Goal: Task Accomplishment & Management: Use online tool/utility

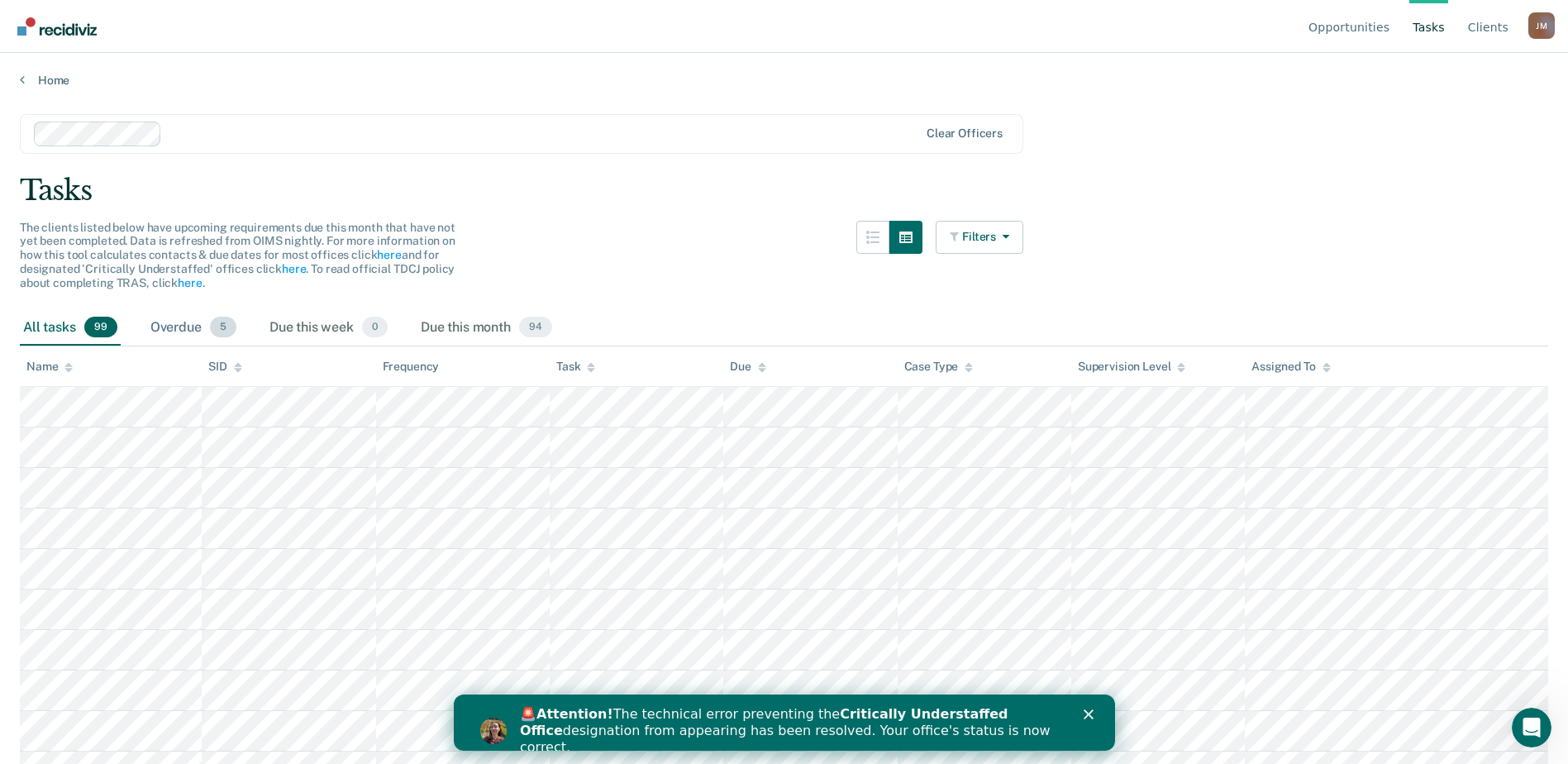
click at [208, 323] on div "Overdue 5" at bounding box center [193, 328] width 92 height 37
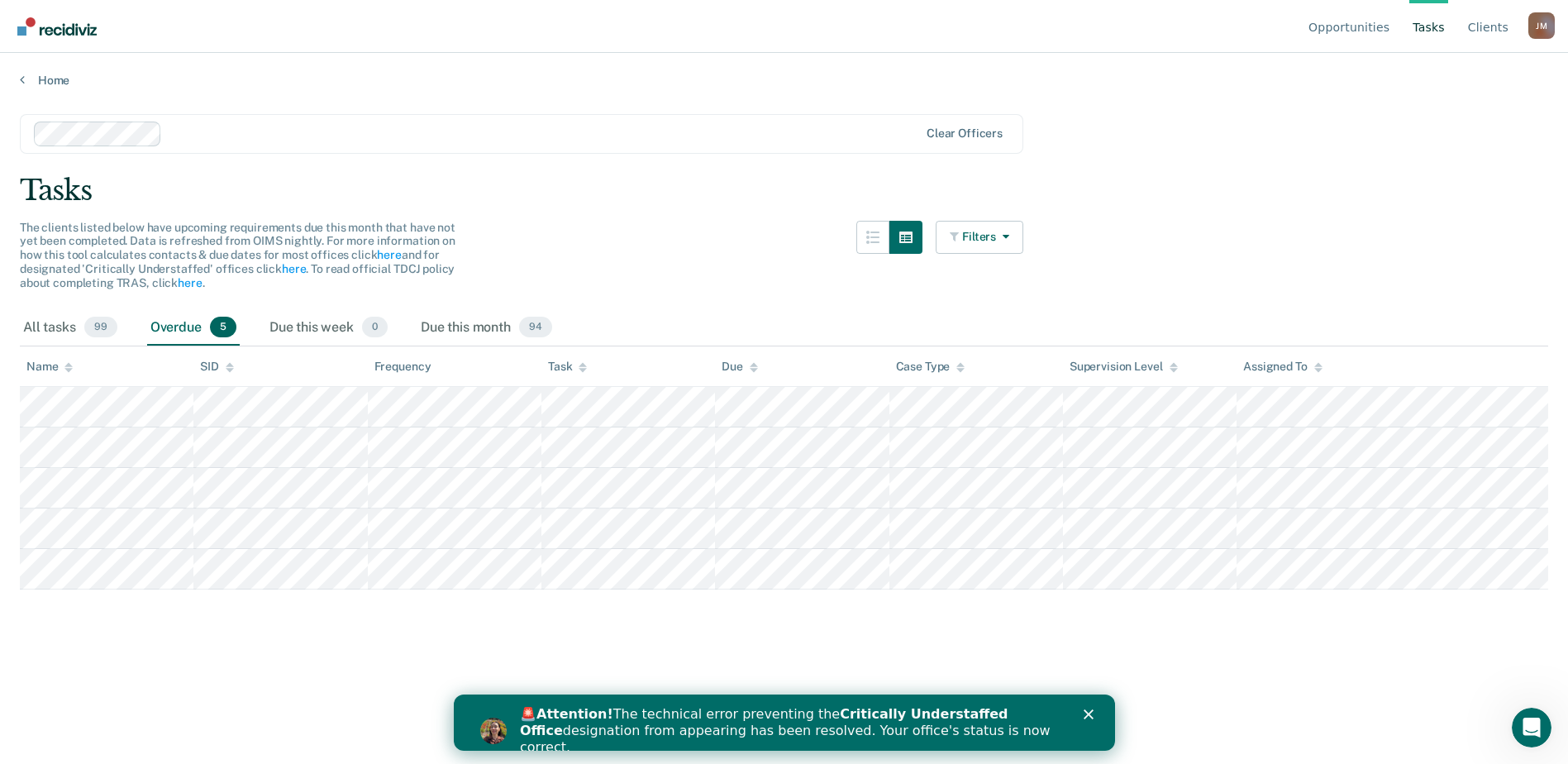
click at [1085, 712] on polygon "Close" at bounding box center [1088, 714] width 10 height 10
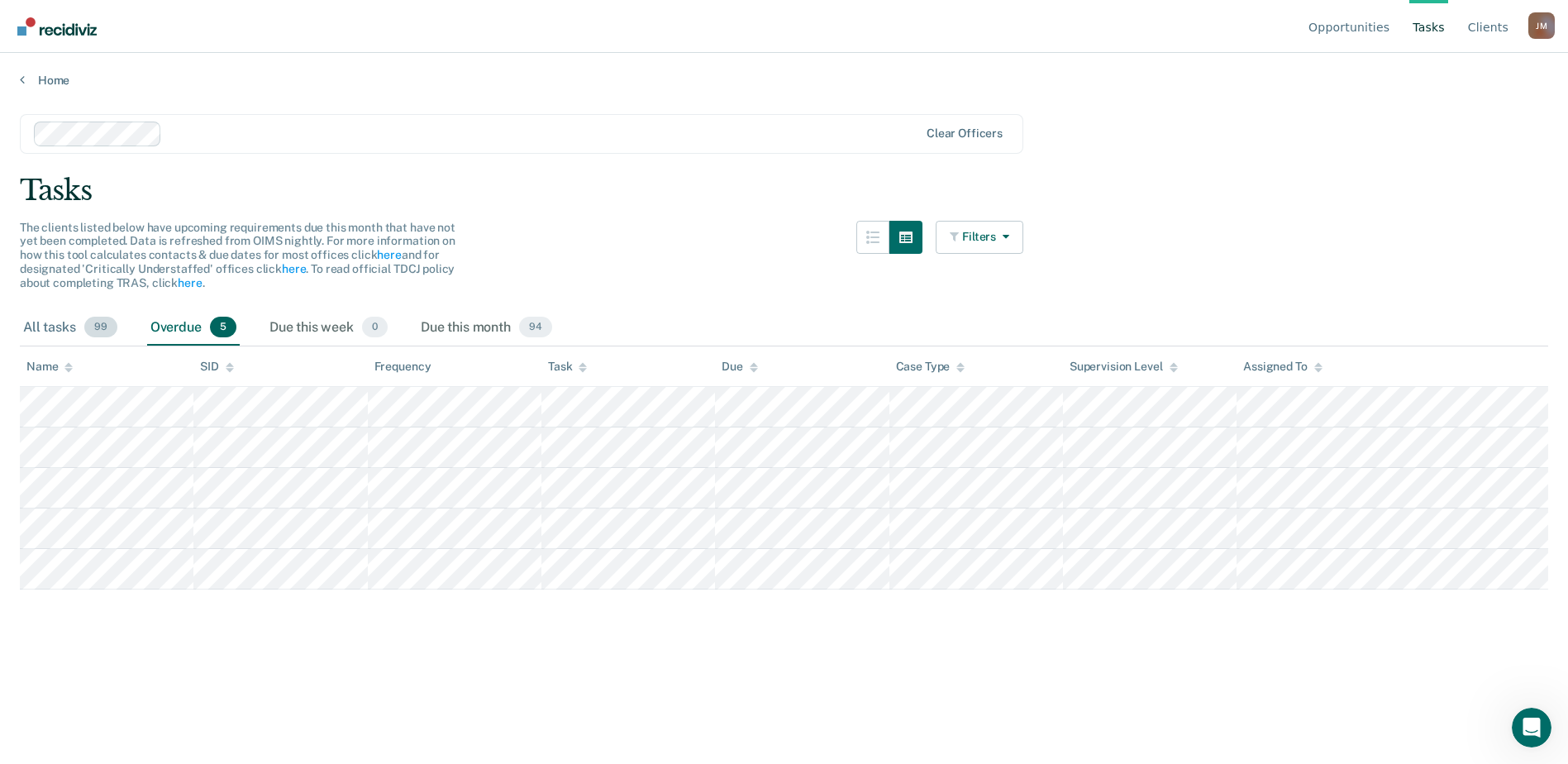
click at [46, 323] on div "All tasks 99" at bounding box center [70, 328] width 101 height 37
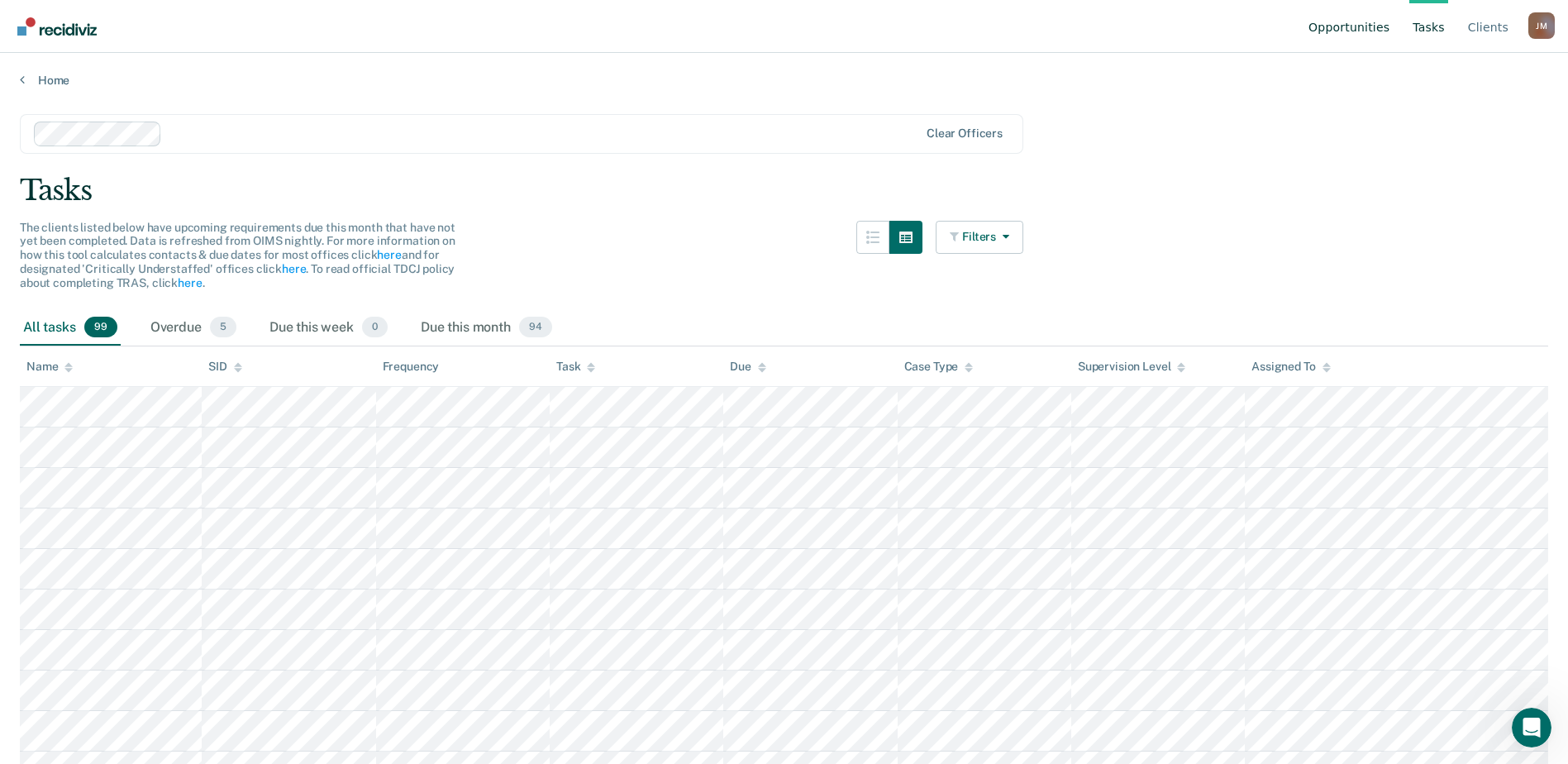
click at [1379, 22] on link "Opportunities" at bounding box center [1348, 27] width 87 height 53
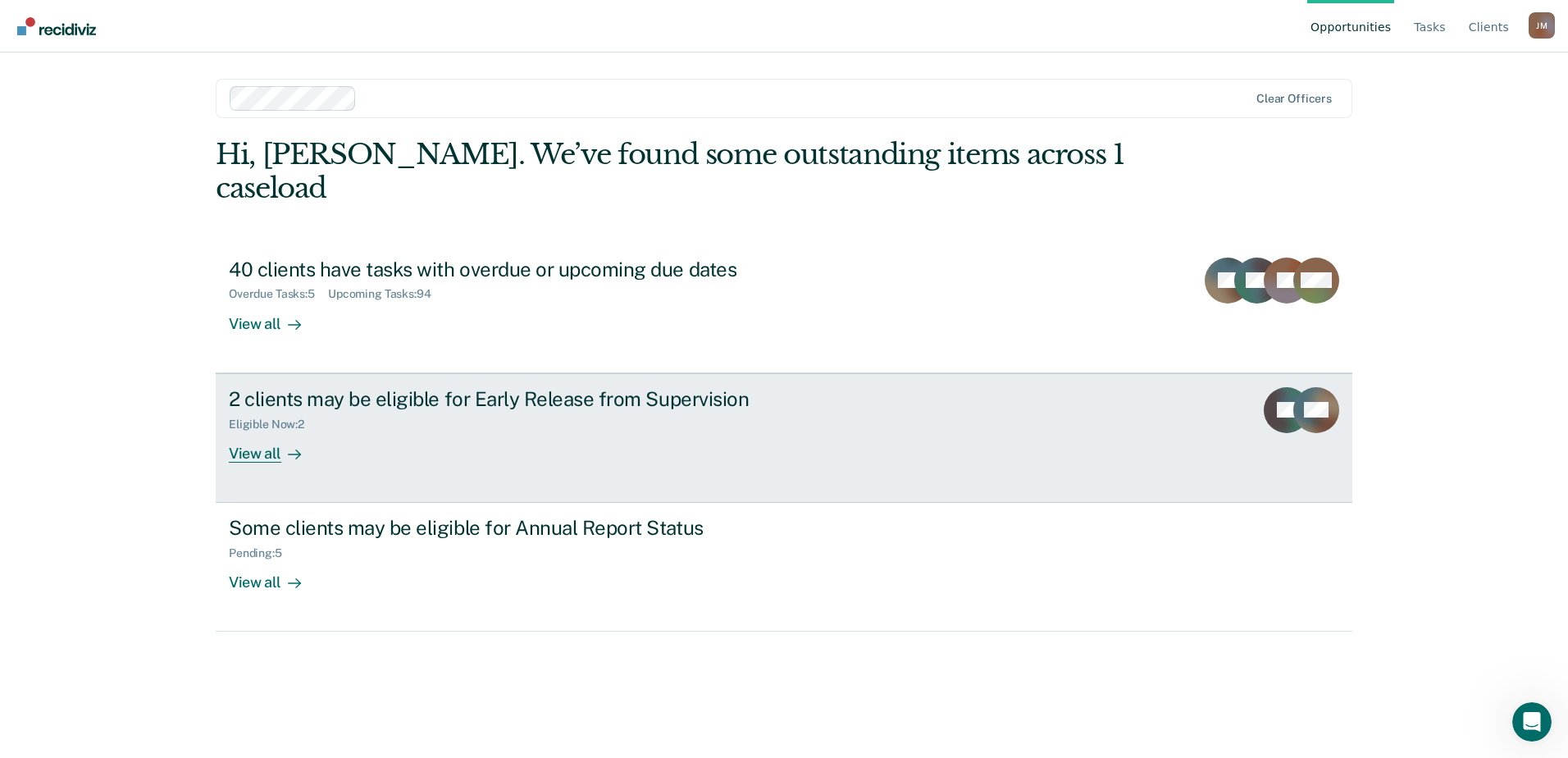
click at [390, 398] on div "2 clients may be eligible for Early Release from Supervision Eligible Now : 2 V…" at bounding box center [536, 424] width 615 height 75
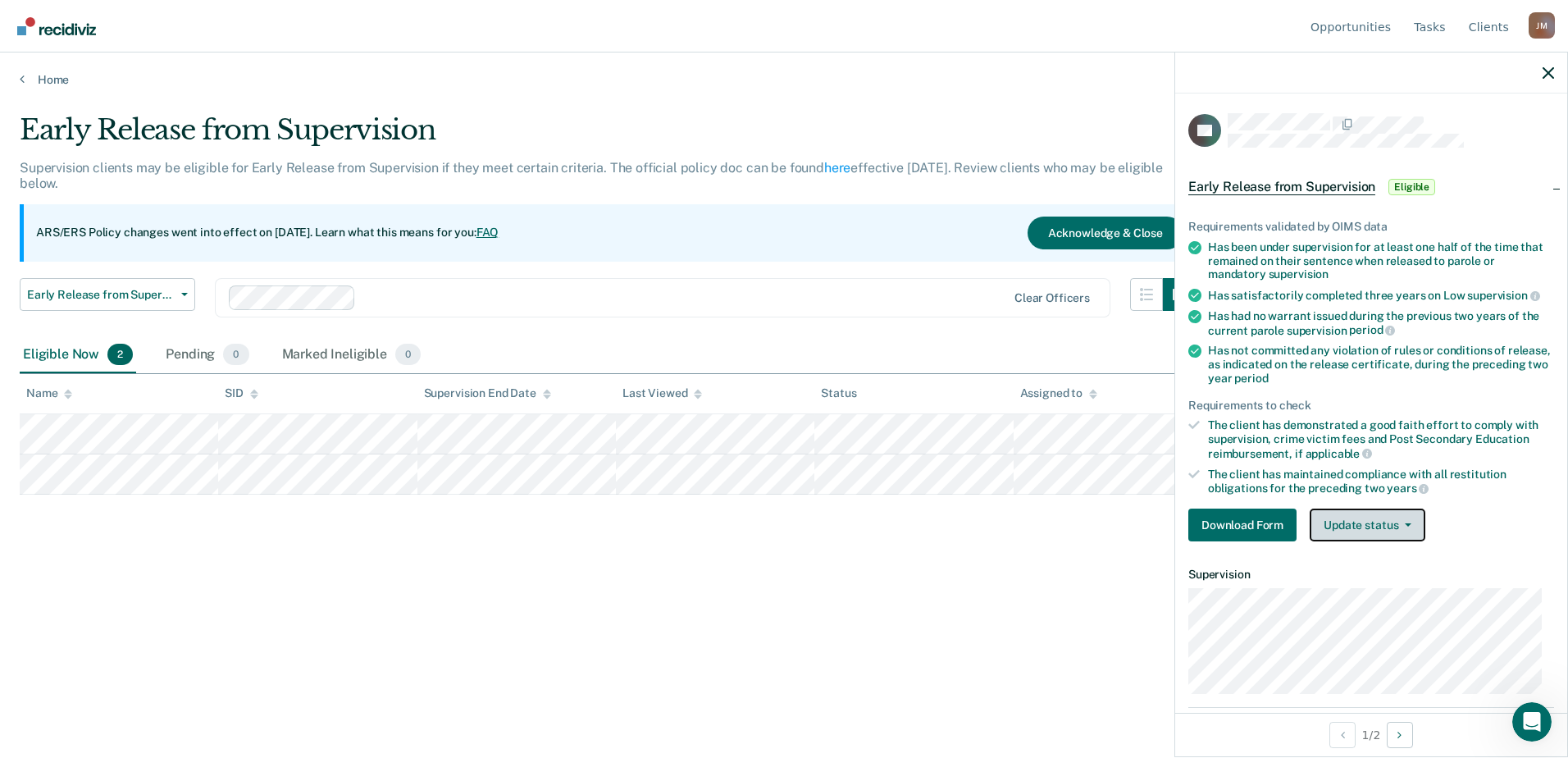
click at [1387, 527] on button "Update status" at bounding box center [1367, 525] width 115 height 33
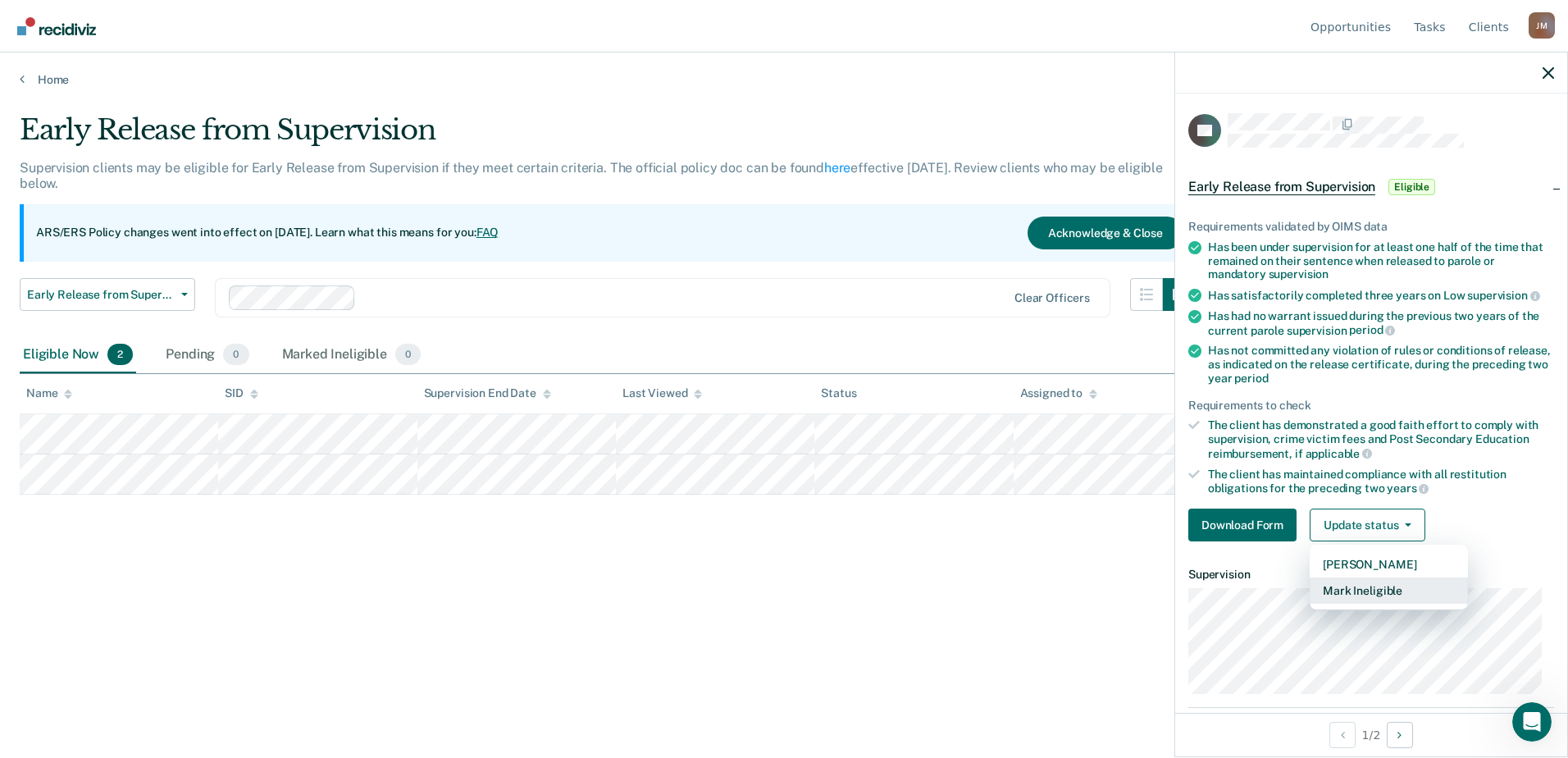
click at [1387, 587] on button "Mark Ineligible" at bounding box center [1388, 591] width 158 height 26
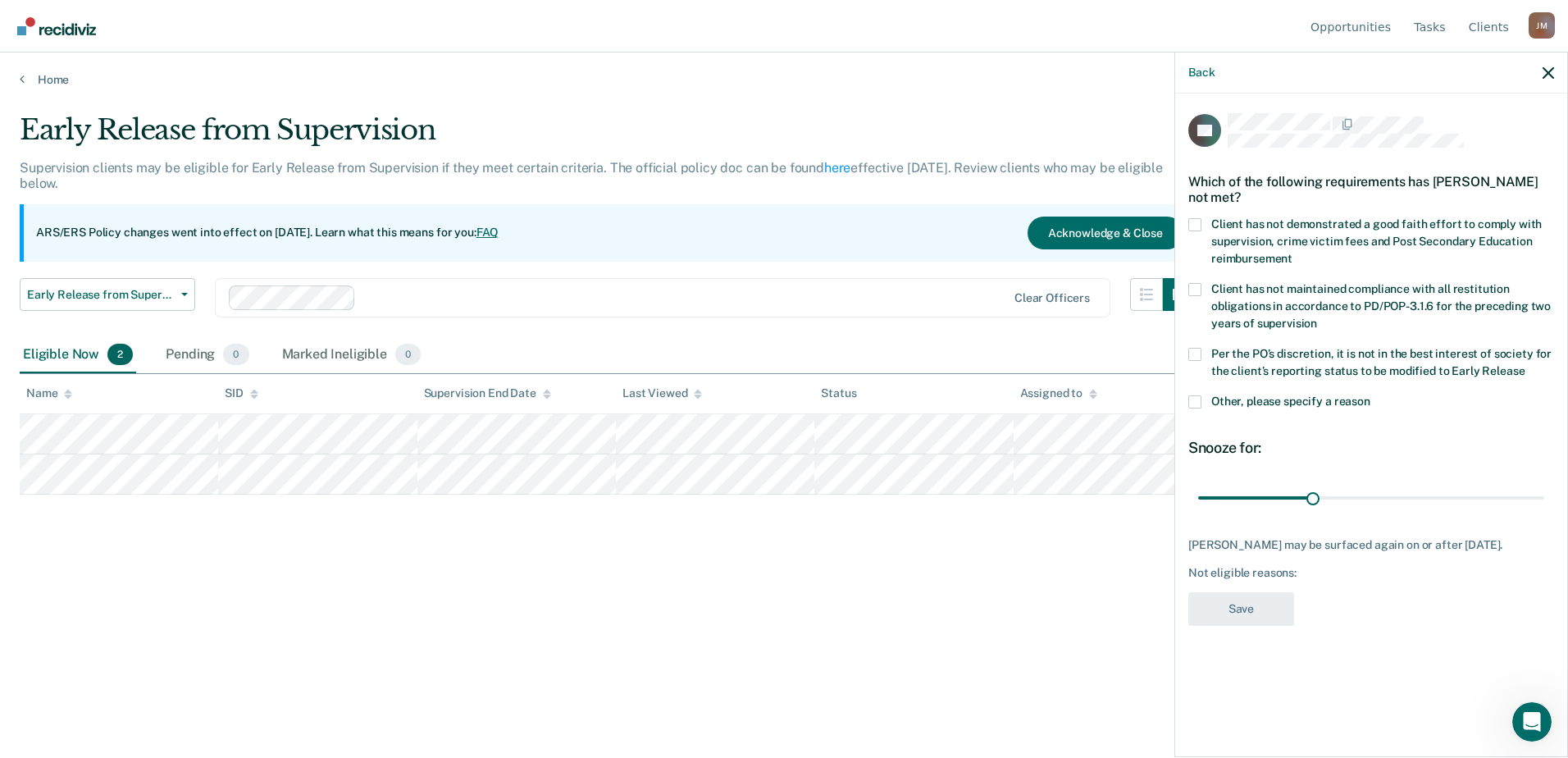
click at [1201, 355] on label "Per the PO’s discretion, it is not in the best interest of society for the clie…" at bounding box center [1371, 365] width 366 height 35
click at [1524, 365] on input "Per the PO’s discretion, it is not in the best interest of society for the clie…" at bounding box center [1524, 365] width 0 height 0
click at [1261, 614] on button "Save" at bounding box center [1241, 609] width 106 height 34
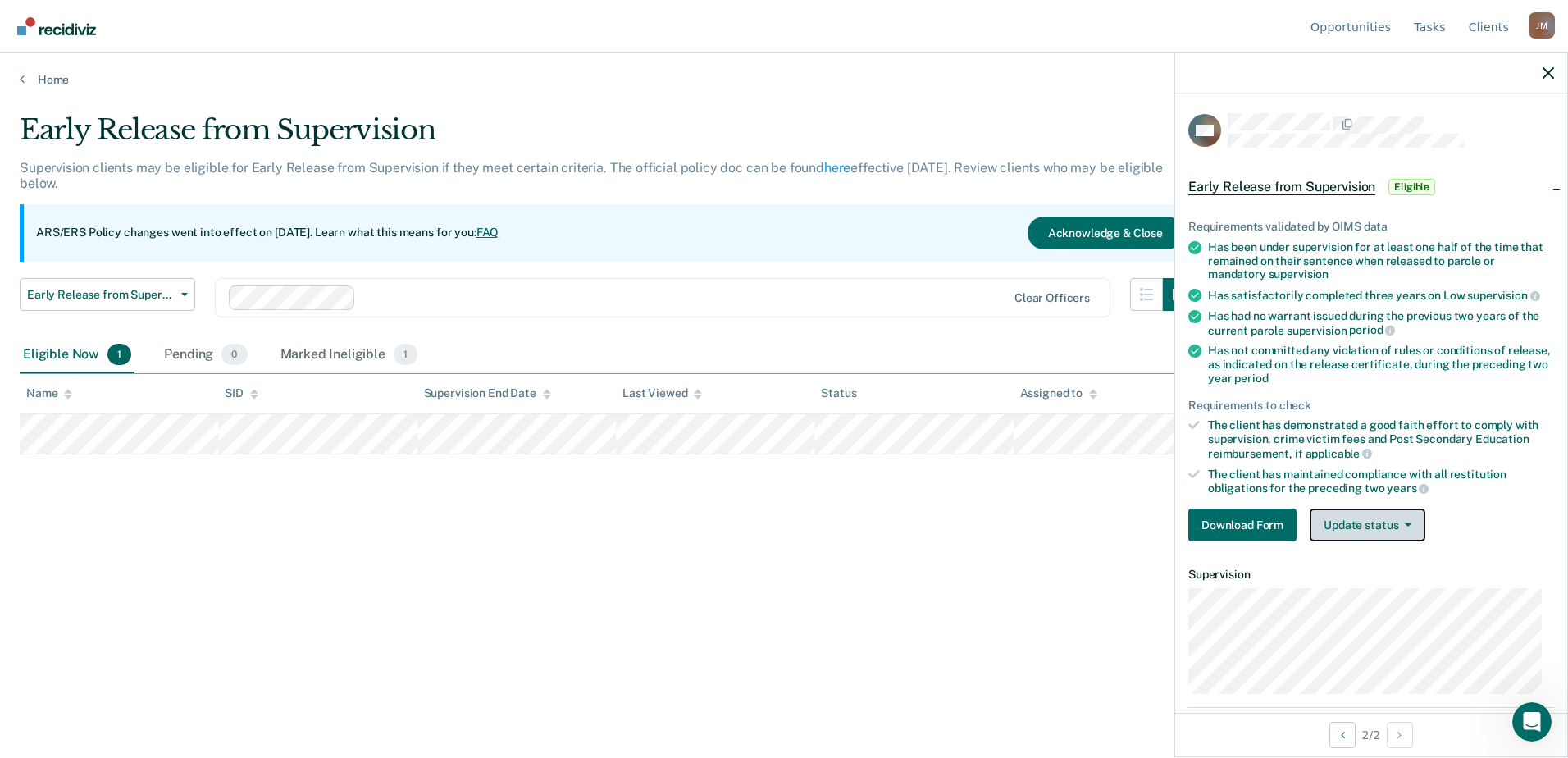
click at [1402, 524] on span "button" at bounding box center [1405, 525] width 13 height 3
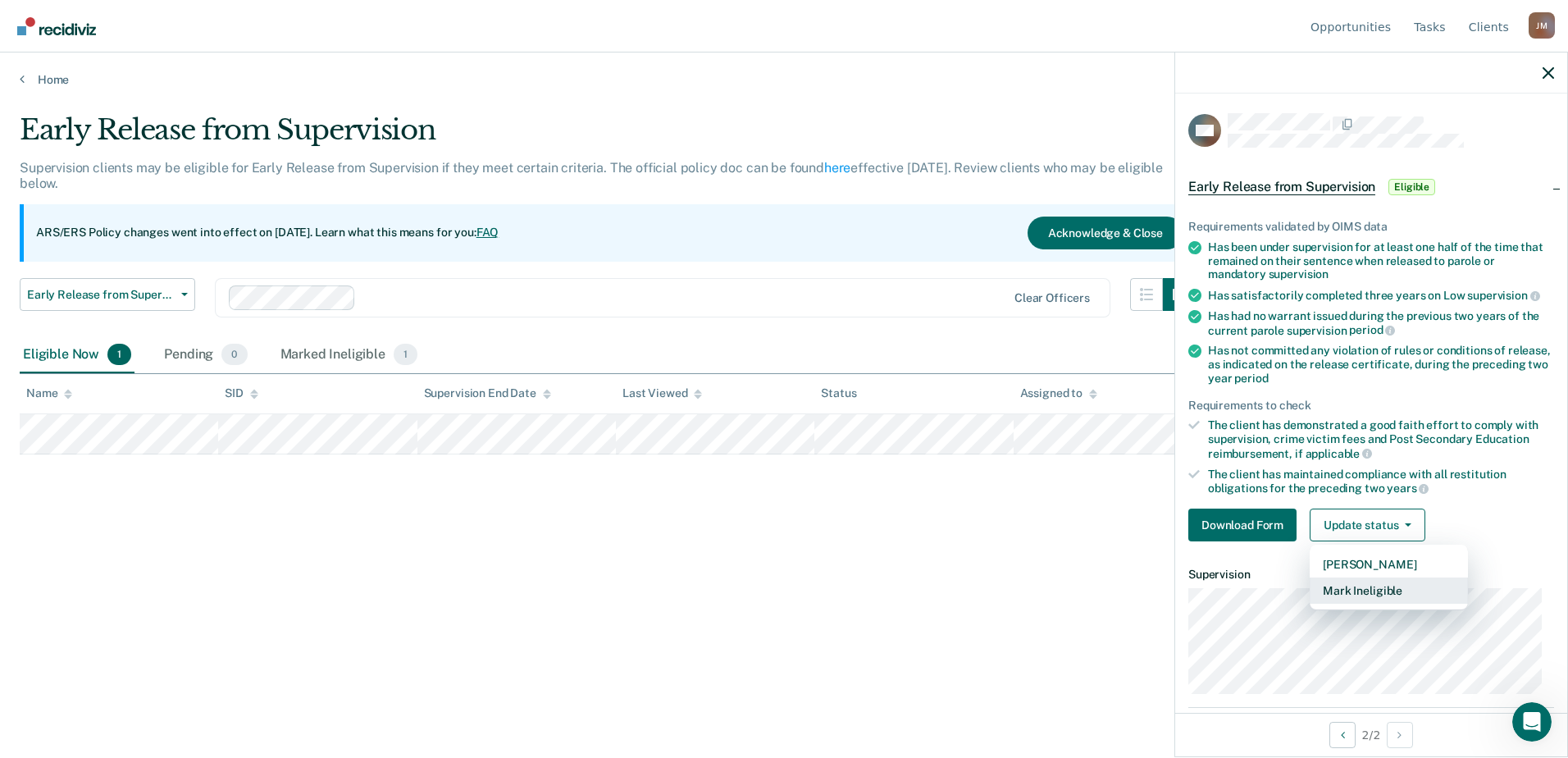
click at [1395, 583] on button "Mark Ineligible" at bounding box center [1388, 591] width 158 height 26
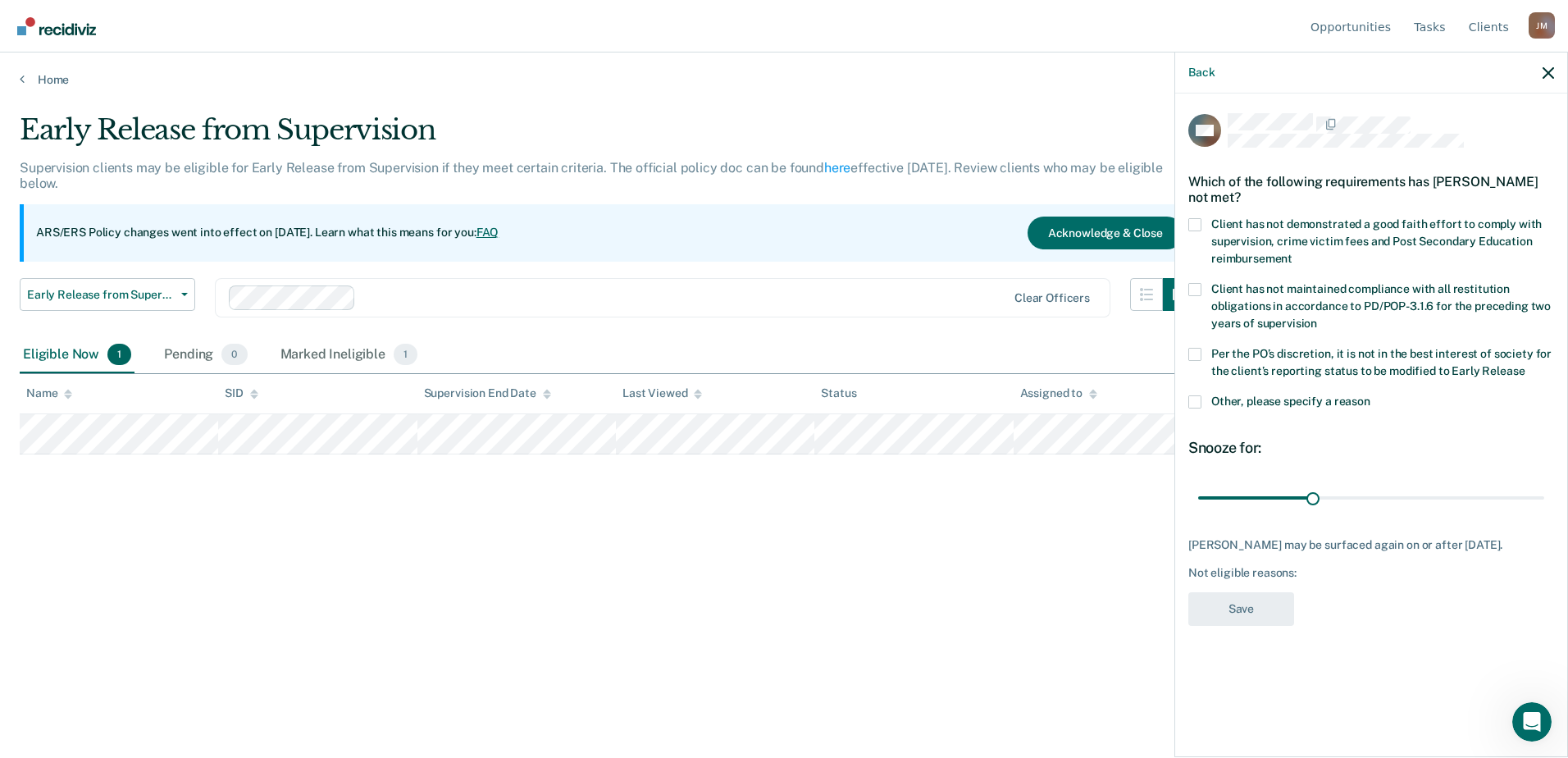
click at [1198, 355] on span at bounding box center [1195, 355] width 13 height 13
click at [1524, 365] on input "Per the PO’s discretion, it is not in the best interest of society for the clie…" at bounding box center [1524, 365] width 0 height 0
click at [1253, 610] on button "Save" at bounding box center [1241, 609] width 106 height 34
